Goal: Use online tool/utility: Utilize a website feature to perform a specific function

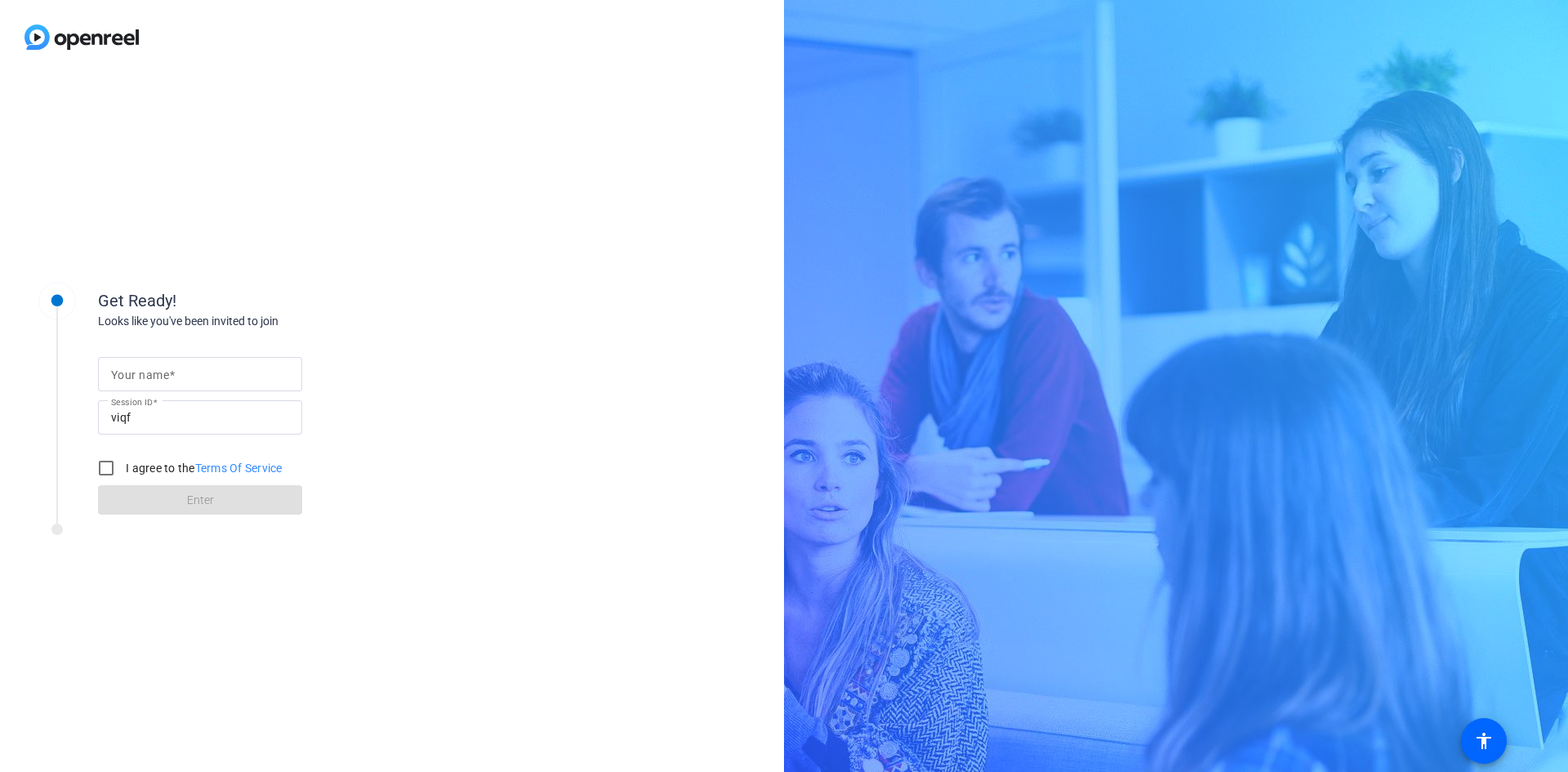
click at [270, 371] on input "Your name" at bounding box center [200, 374] width 178 height 20
type input "[PERSON_NAME]"
click at [105, 470] on input "I agree to the Terms Of Service" at bounding box center [106, 468] width 33 height 33
checkbox input "true"
click at [203, 511] on span at bounding box center [200, 500] width 204 height 40
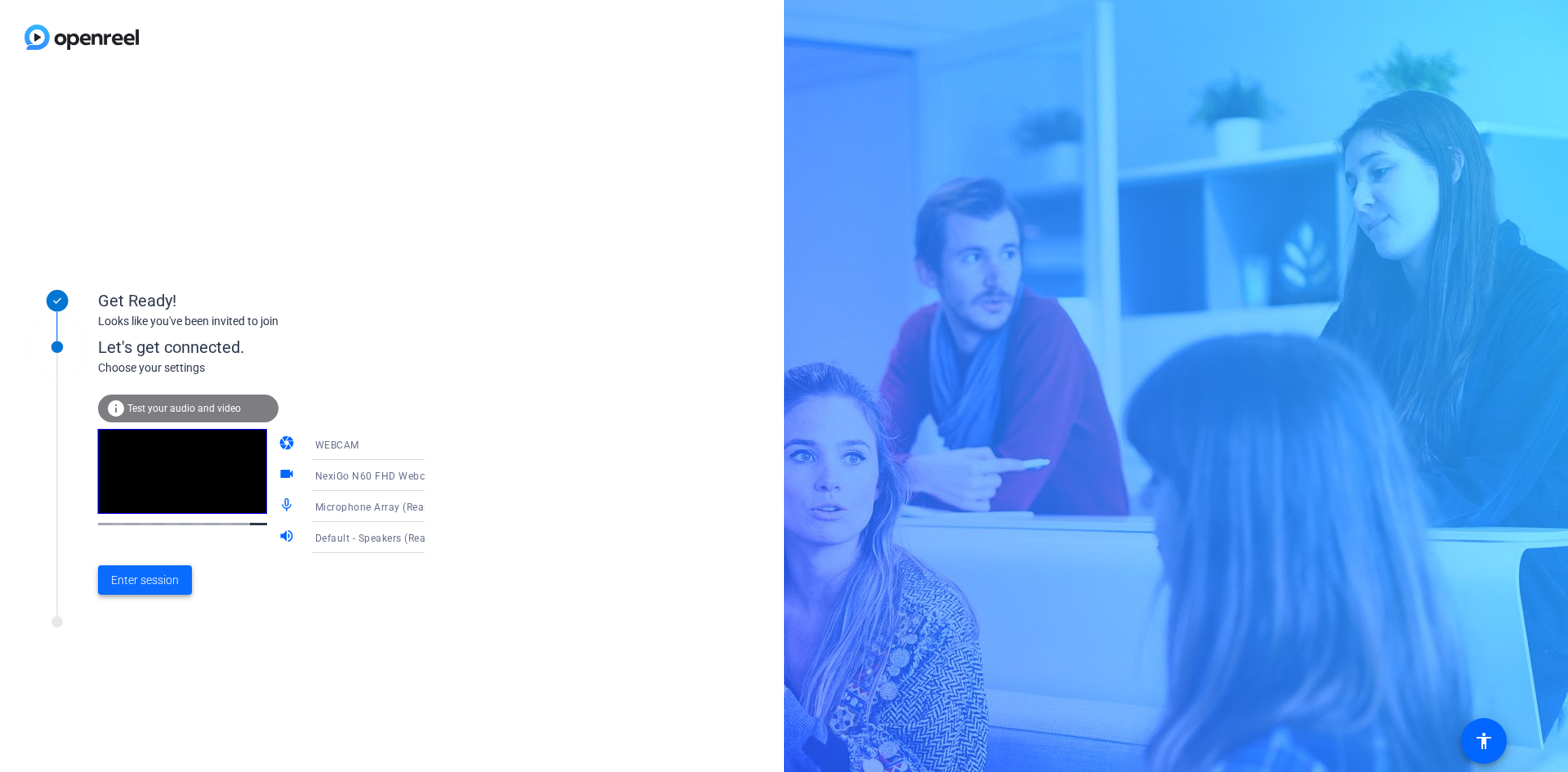
click at [136, 578] on span "Enter session" at bounding box center [145, 580] width 68 height 17
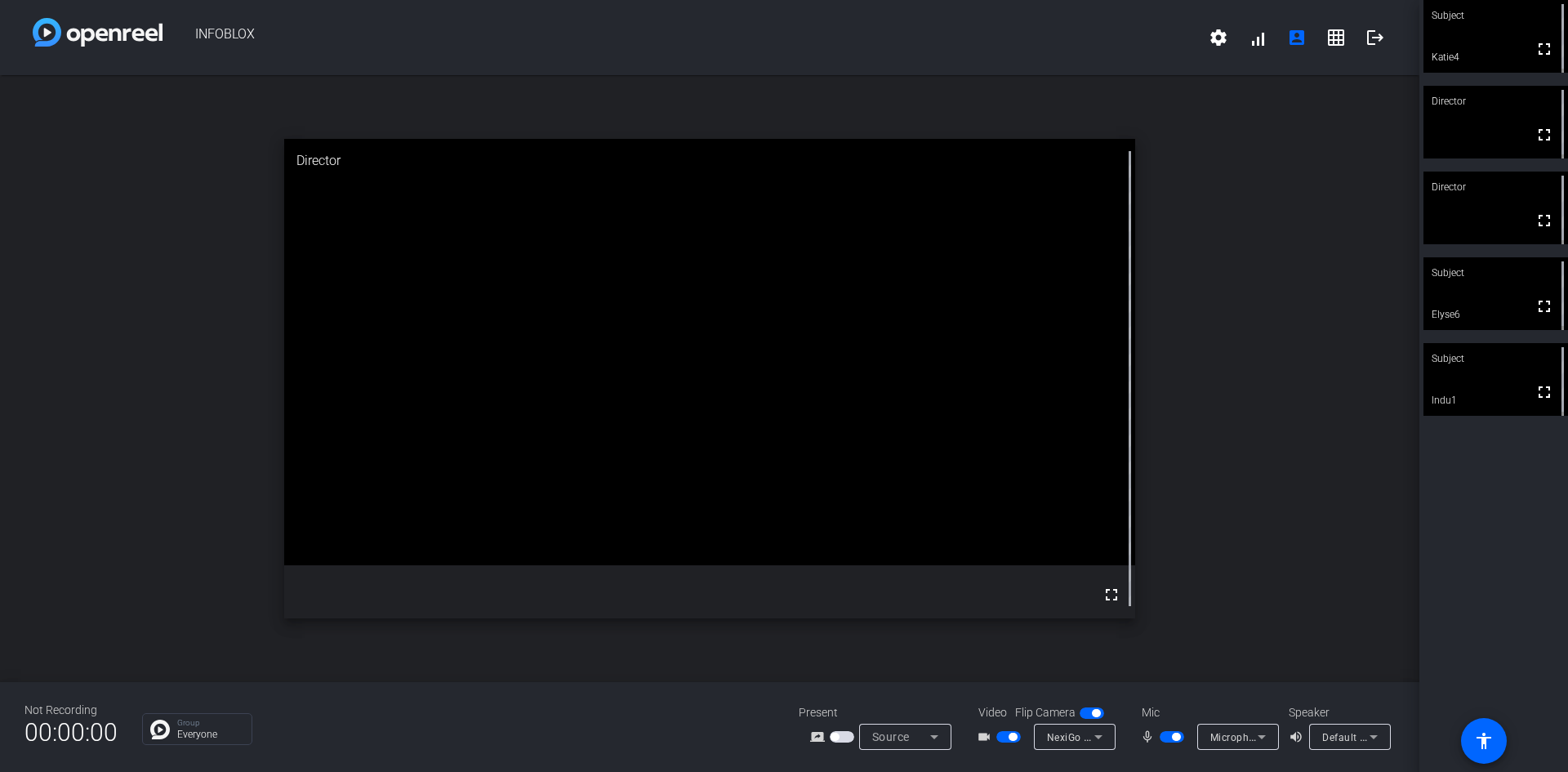
click at [1164, 735] on span "button" at bounding box center [1172, 737] width 25 height 12
click at [1178, 739] on span "button" at bounding box center [1172, 737] width 25 height 12
click at [1167, 737] on span "button" at bounding box center [1172, 737] width 25 height 12
click at [1167, 737] on span "button" at bounding box center [1165, 737] width 8 height 8
click at [1163, 737] on span "button" at bounding box center [1172, 737] width 25 height 12
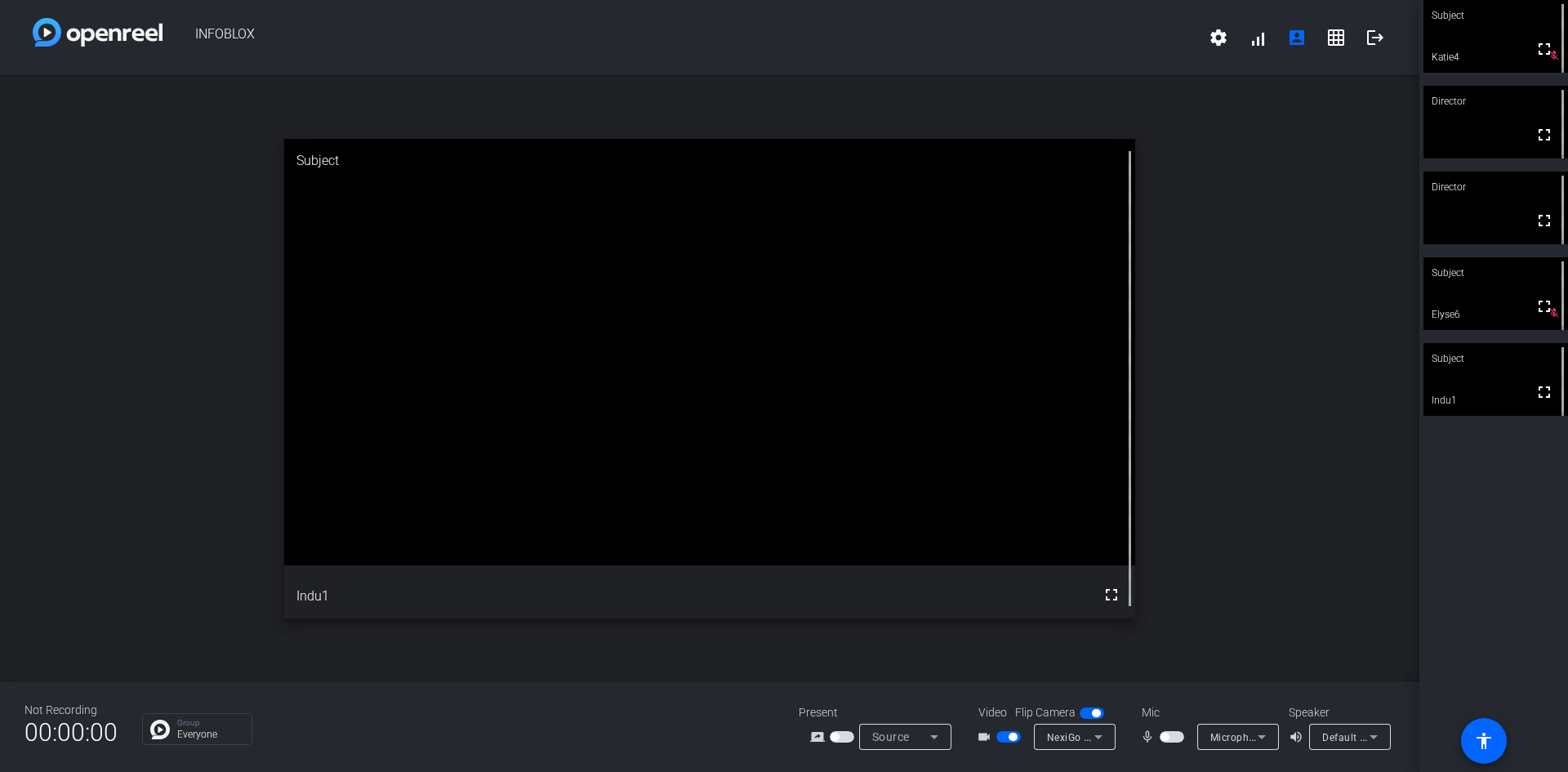
click at [1181, 733] on span "button" at bounding box center [1172, 737] width 25 height 12
click at [1165, 735] on span "button" at bounding box center [1172, 737] width 25 height 12
click at [1008, 737] on span "button" at bounding box center [1012, 737] width 8 height 8
click at [1013, 739] on span "button" at bounding box center [1009, 737] width 25 height 12
click at [1173, 738] on span "button" at bounding box center [1172, 737] width 25 height 12
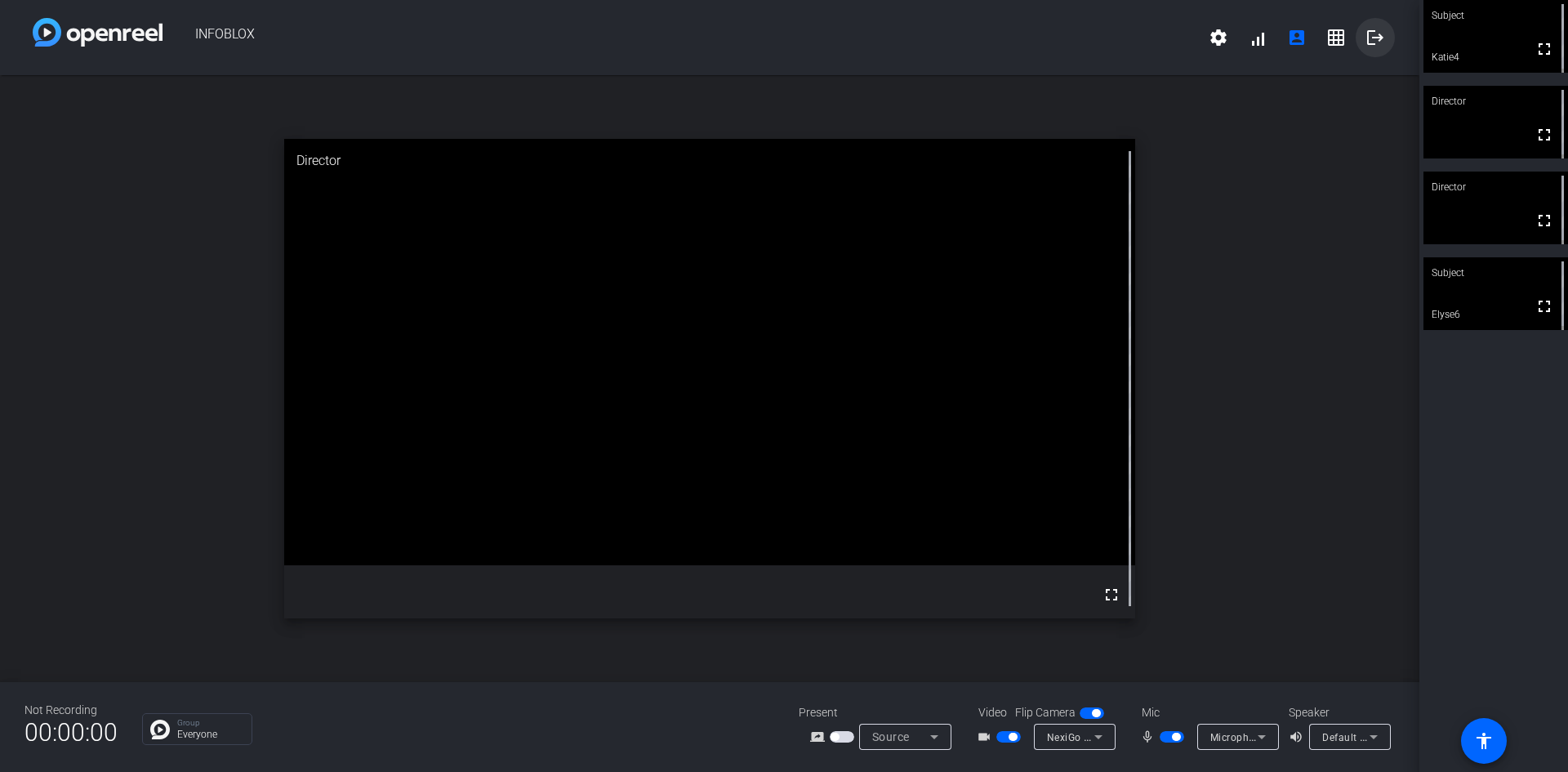
click at [1373, 33] on mat-icon "logout" at bounding box center [1375, 38] width 20 height 20
